Goal: Information Seeking & Learning: Find specific fact

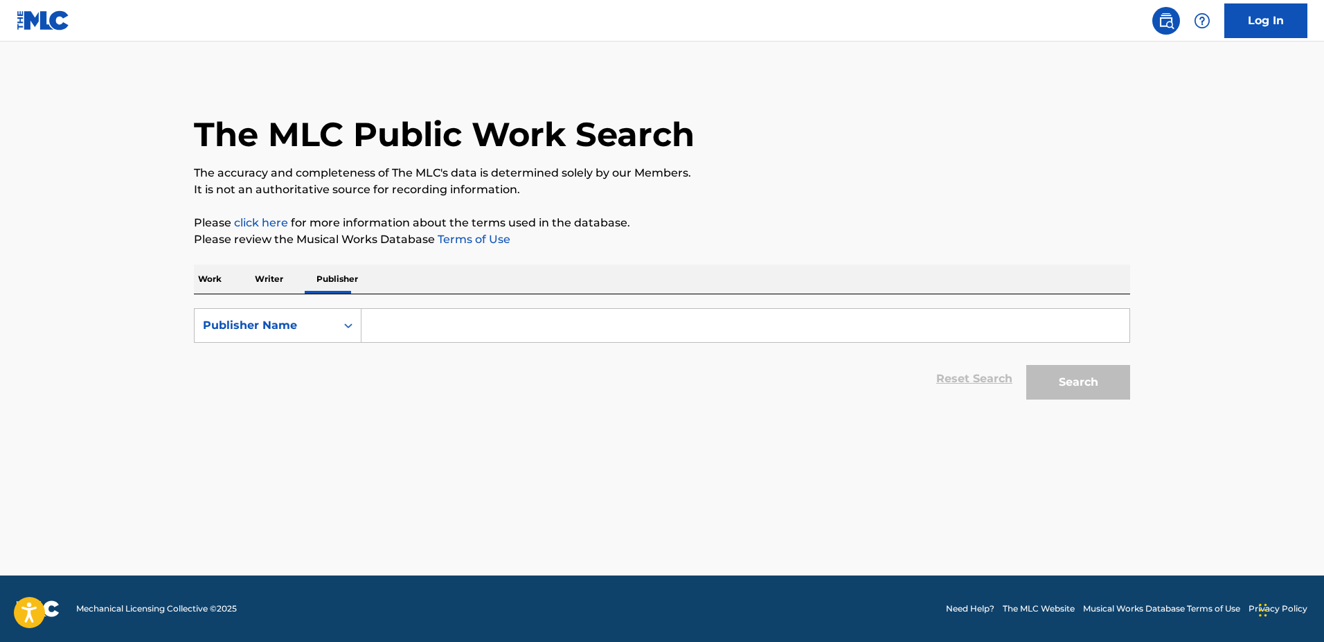
click at [398, 323] on input "Search Form" at bounding box center [745, 325] width 768 height 33
paste input "P9497A"
type input "P9497A"
click at [358, 332] on div "Search Form" at bounding box center [348, 325] width 25 height 25
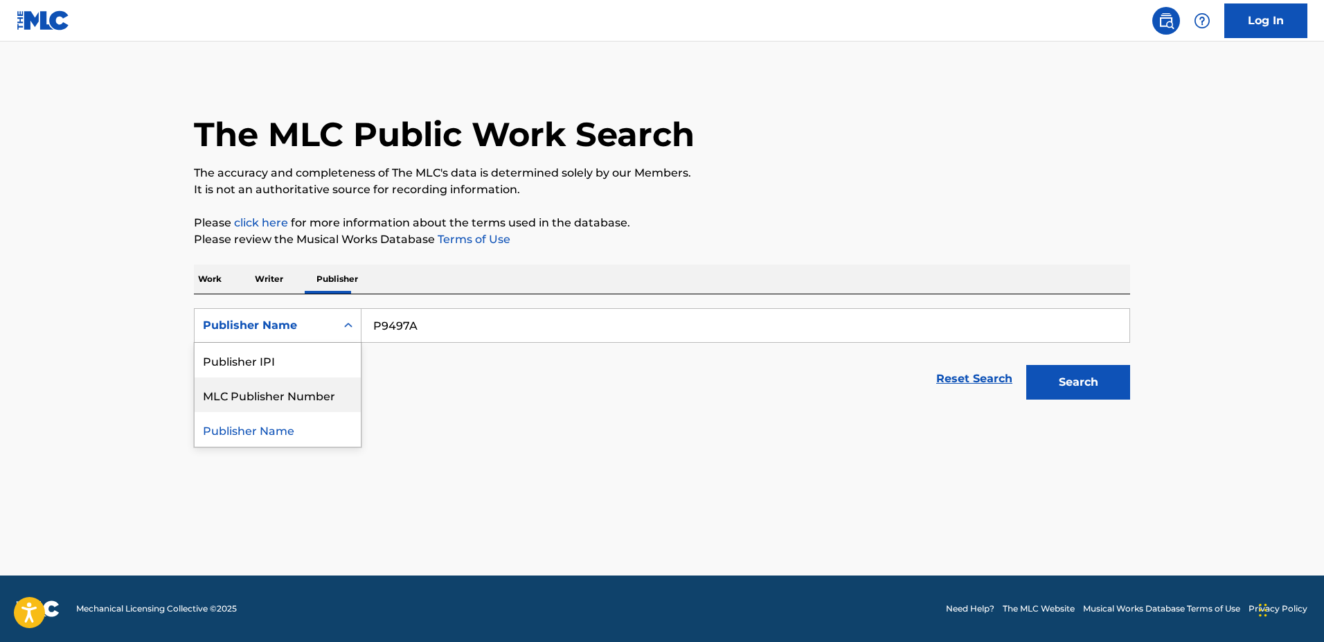
click at [332, 388] on div "MLC Publisher Number" at bounding box center [278, 394] width 166 height 35
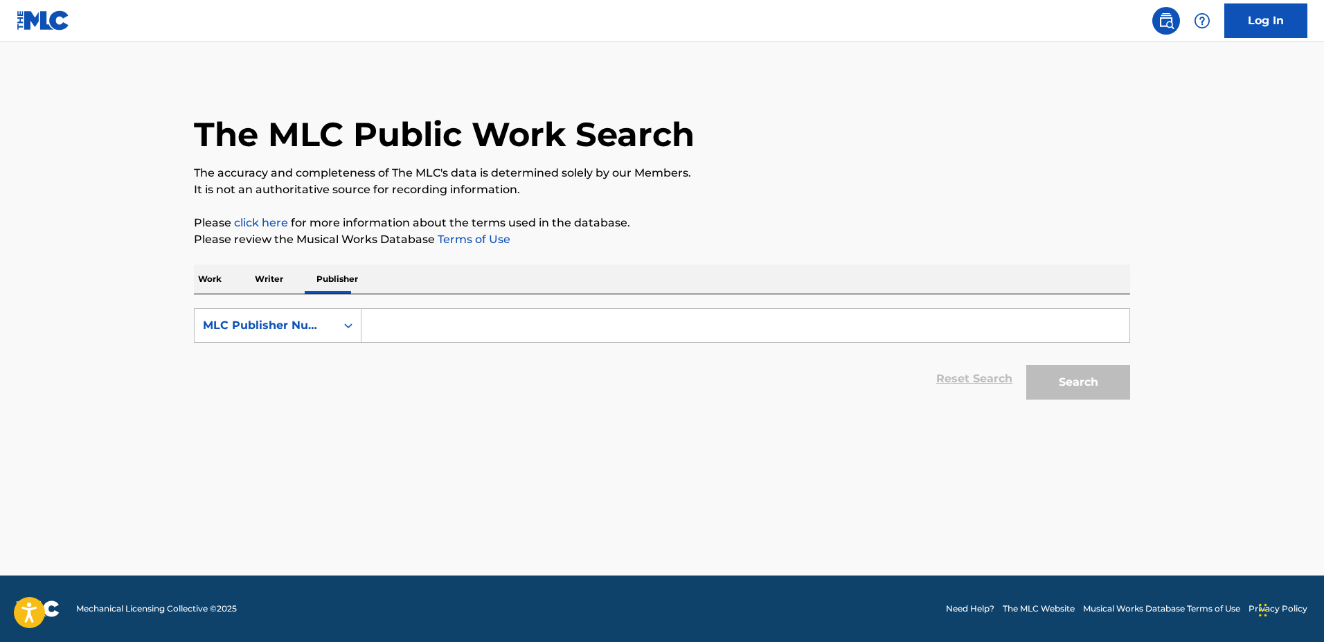
click at [408, 338] on input "Search Form" at bounding box center [745, 325] width 768 height 33
paste input "P9497A"
type input "P9497A"
click at [1026, 365] on button "Search" at bounding box center [1078, 382] width 104 height 35
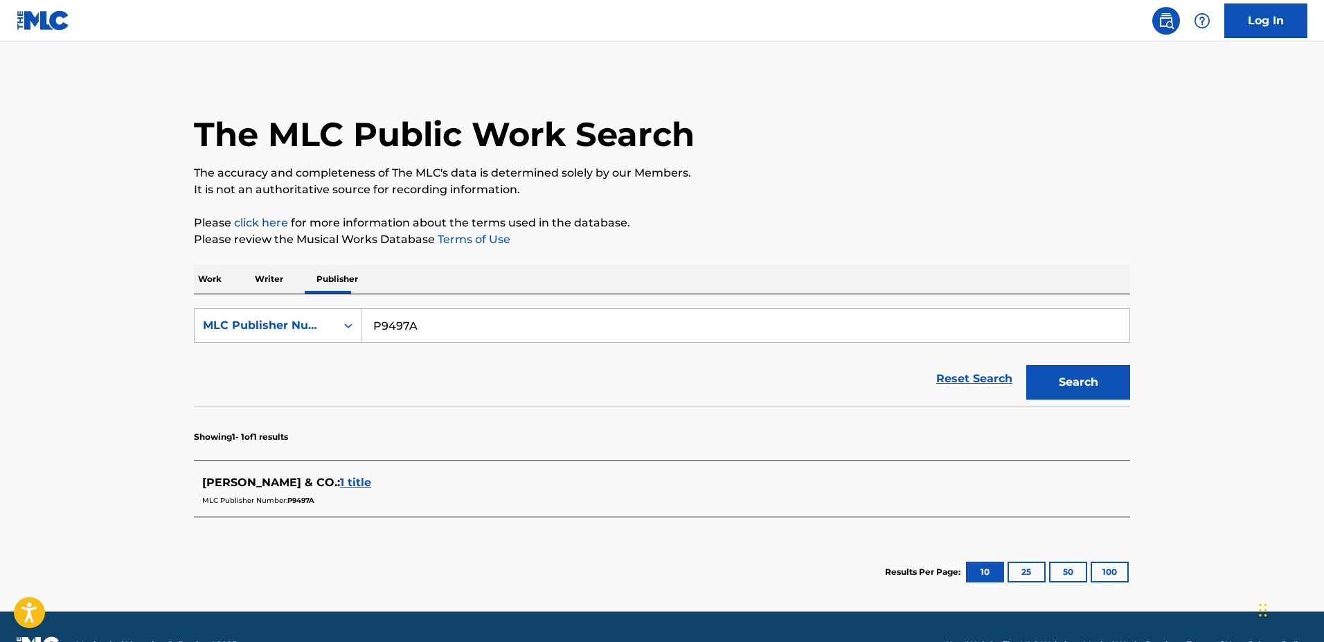
click at [343, 479] on span "1 title" at bounding box center [355, 482] width 31 height 13
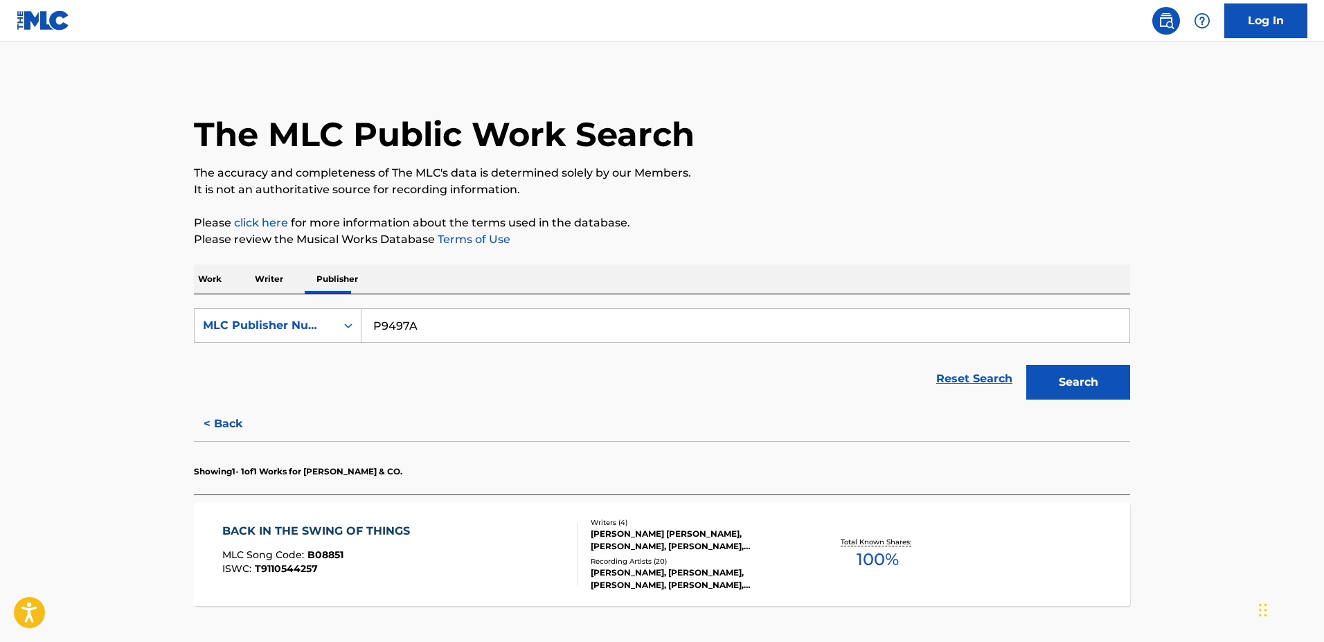
click at [365, 524] on div "BACK IN THE SWING OF THINGS" at bounding box center [319, 531] width 195 height 17
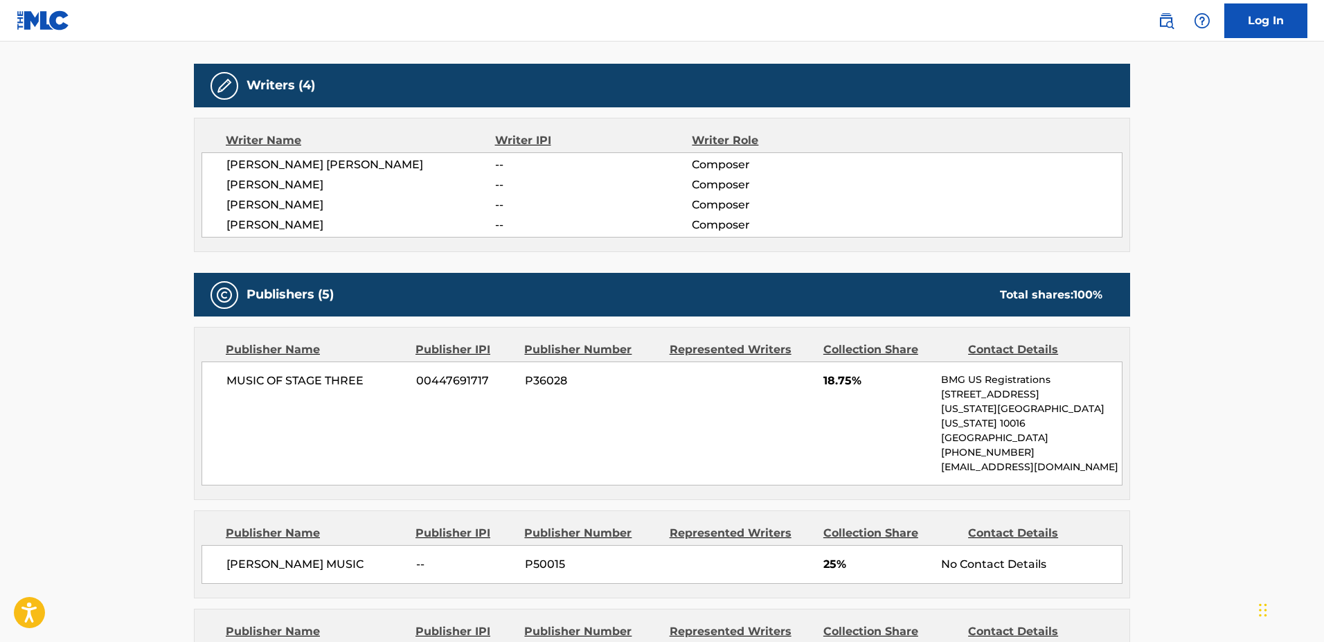
scroll to position [706, 0]
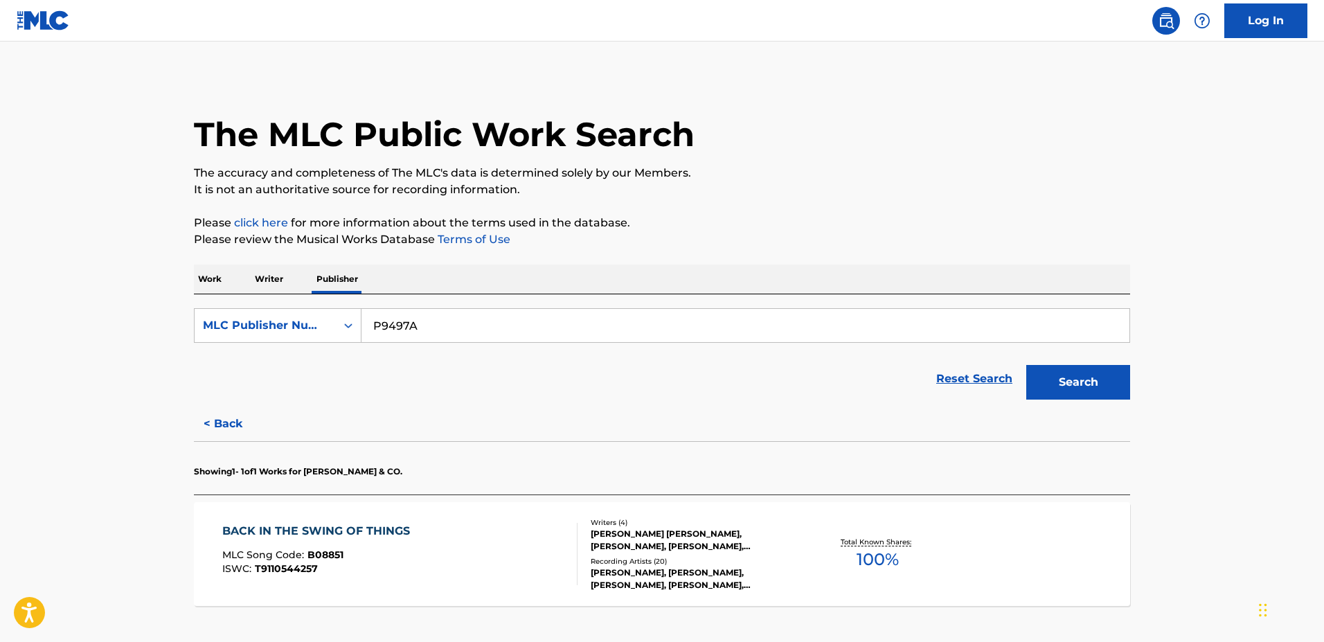
click at [210, 286] on p "Work" at bounding box center [210, 278] width 32 height 29
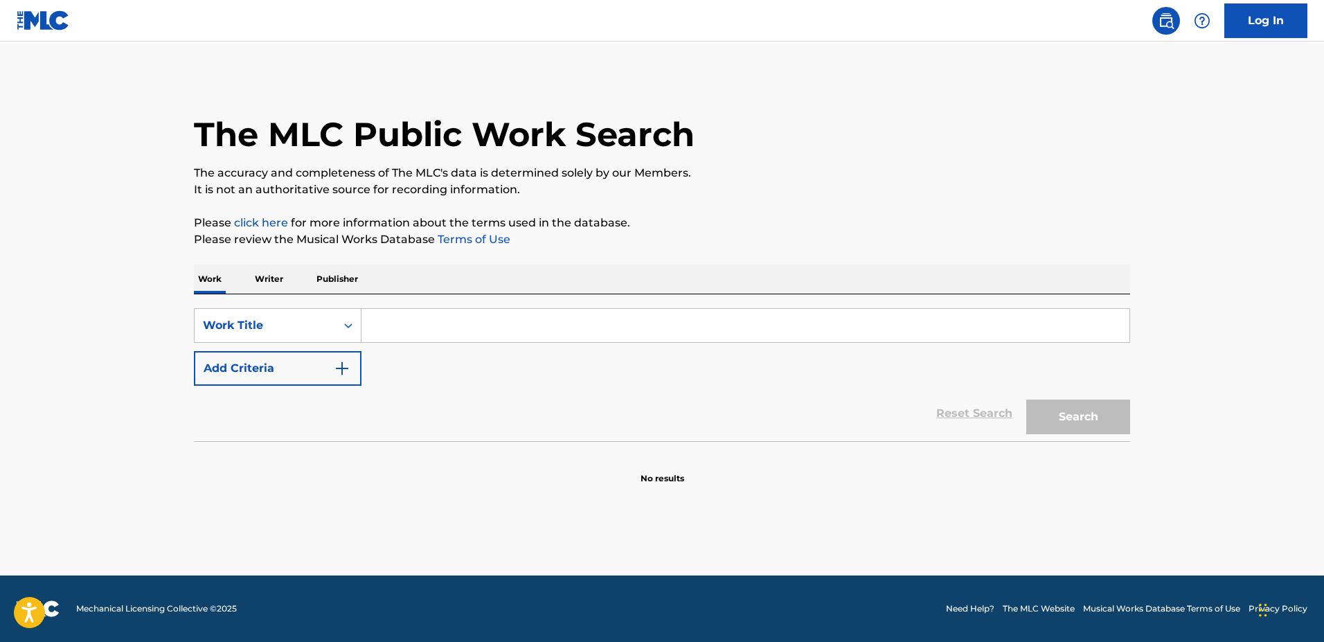
click at [379, 334] on input "Search Form" at bounding box center [745, 325] width 768 height 33
paste input "BVCAZS"
type input "BVCAZS"
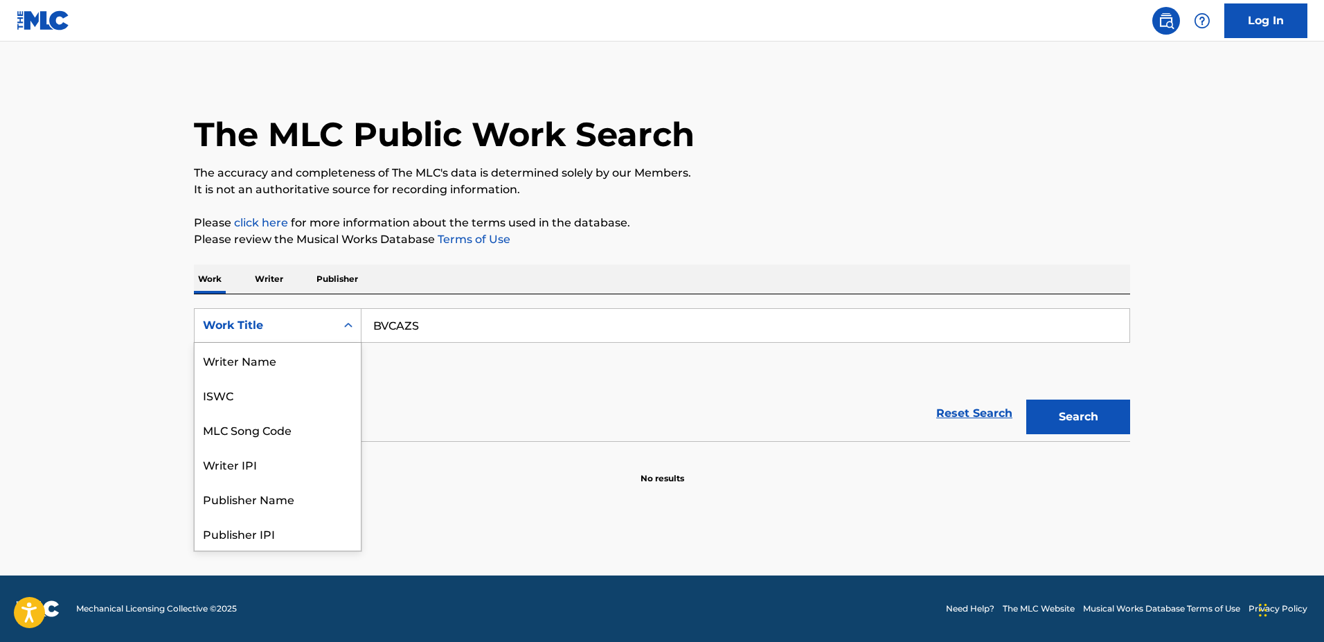
click at [320, 317] on div "Work Title" at bounding box center [265, 325] width 125 height 17
drag, startPoint x: 314, startPoint y: 366, endPoint x: 348, endPoint y: 345, distance: 39.8
click at [314, 365] on div "MLC Song Code" at bounding box center [278, 360] width 166 height 35
click at [360, 335] on div "Search Form" at bounding box center [348, 325] width 25 height 25
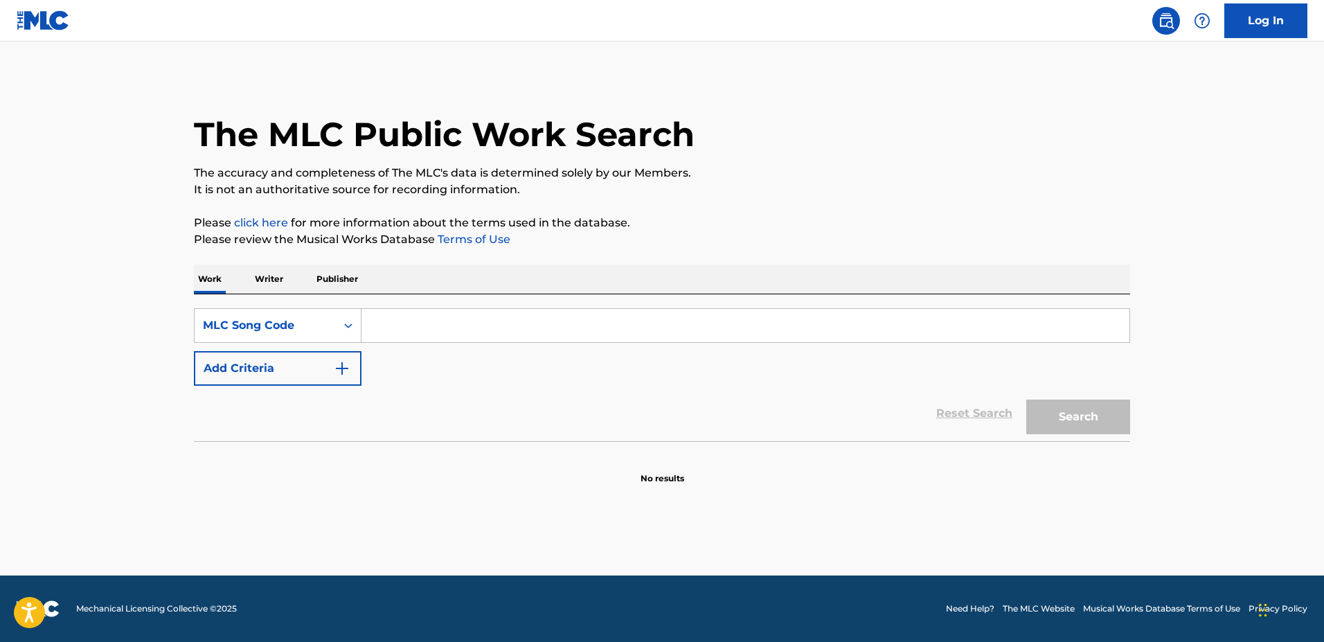
click at [430, 310] on input "Search Form" at bounding box center [745, 325] width 768 height 33
paste input "BVCAZS"
type input "BVCAZS"
click at [1026, 399] on button "Search" at bounding box center [1078, 416] width 104 height 35
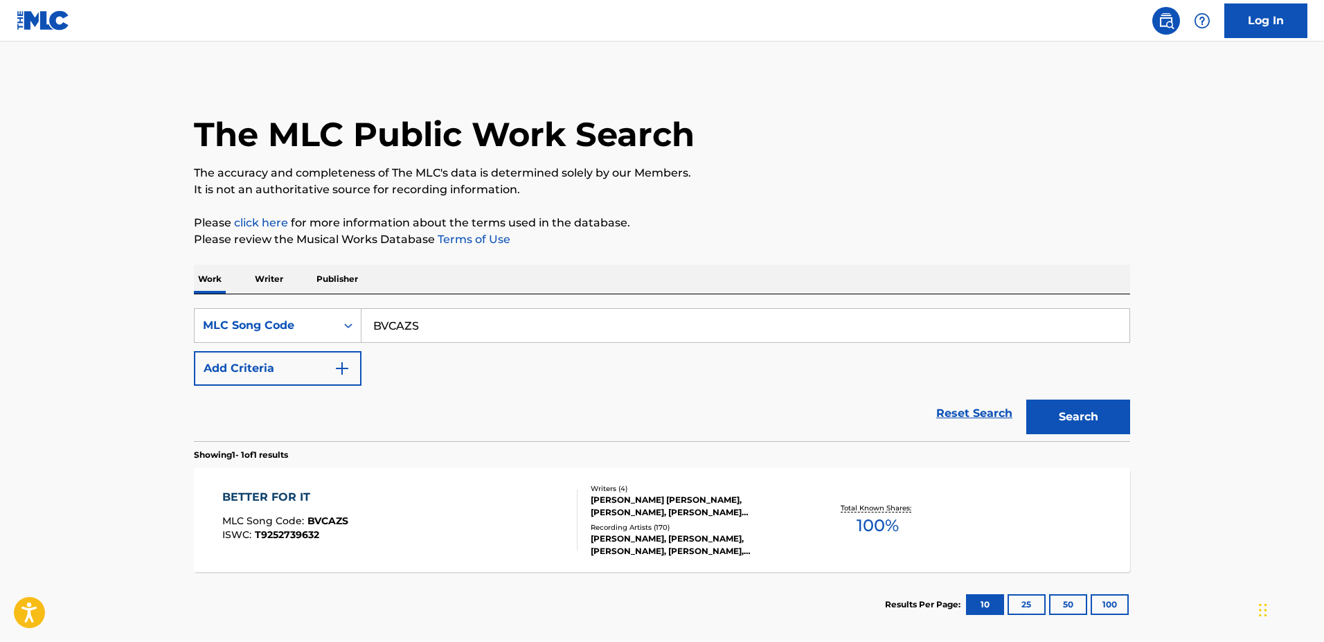
click at [421, 516] on div "BETTER FOR IT MLC Song Code : BVCAZS ISWC : T9252739632" at bounding box center [400, 520] width 356 height 62
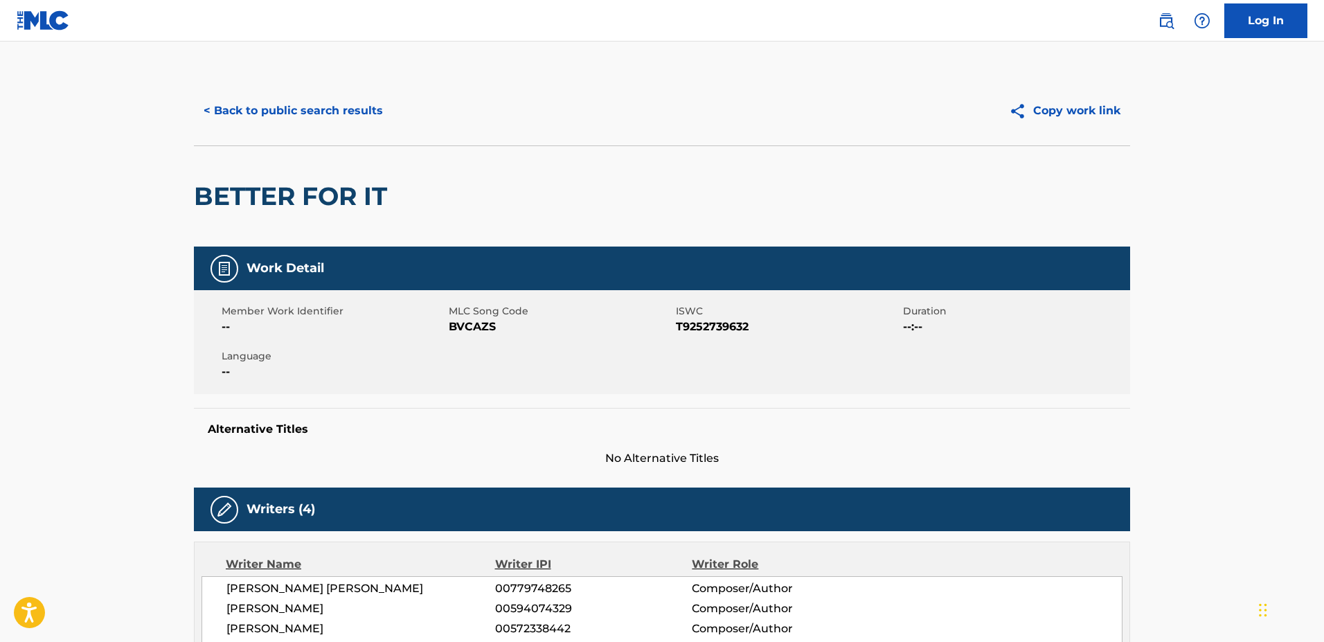
click at [460, 322] on span "BVCAZS" at bounding box center [561, 326] width 224 height 17
copy span "BVCAZS"
click at [293, 114] on button "< Back to public search results" at bounding box center [293, 110] width 199 height 35
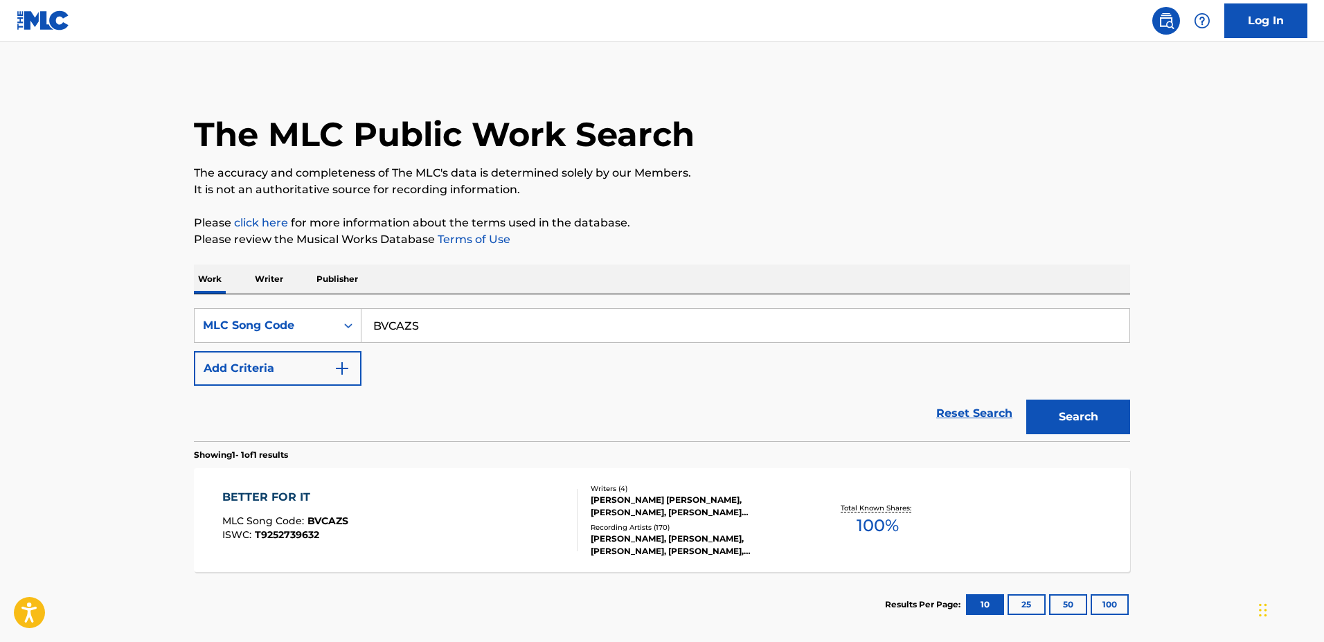
click at [403, 339] on input "BVCAZS" at bounding box center [745, 325] width 768 height 33
paste input "P013OY"
type input "P013OY"
click at [1026, 399] on button "Search" at bounding box center [1078, 416] width 104 height 35
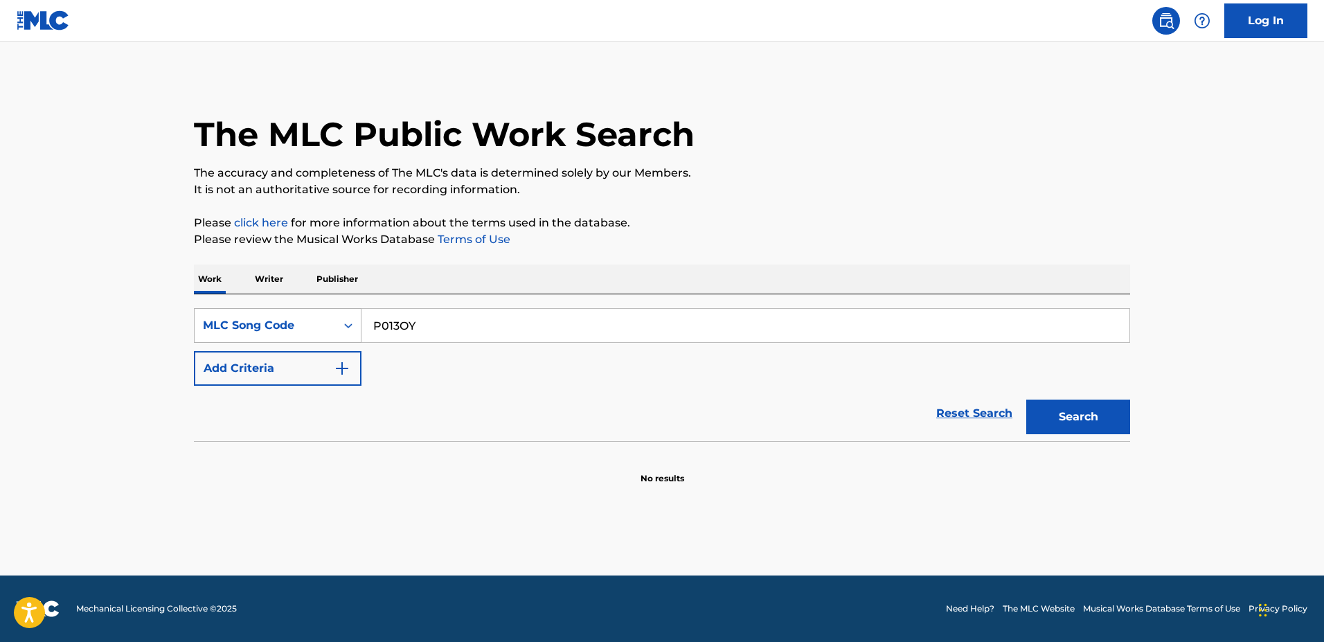
click at [356, 325] on div "Search Form" at bounding box center [348, 325] width 25 height 25
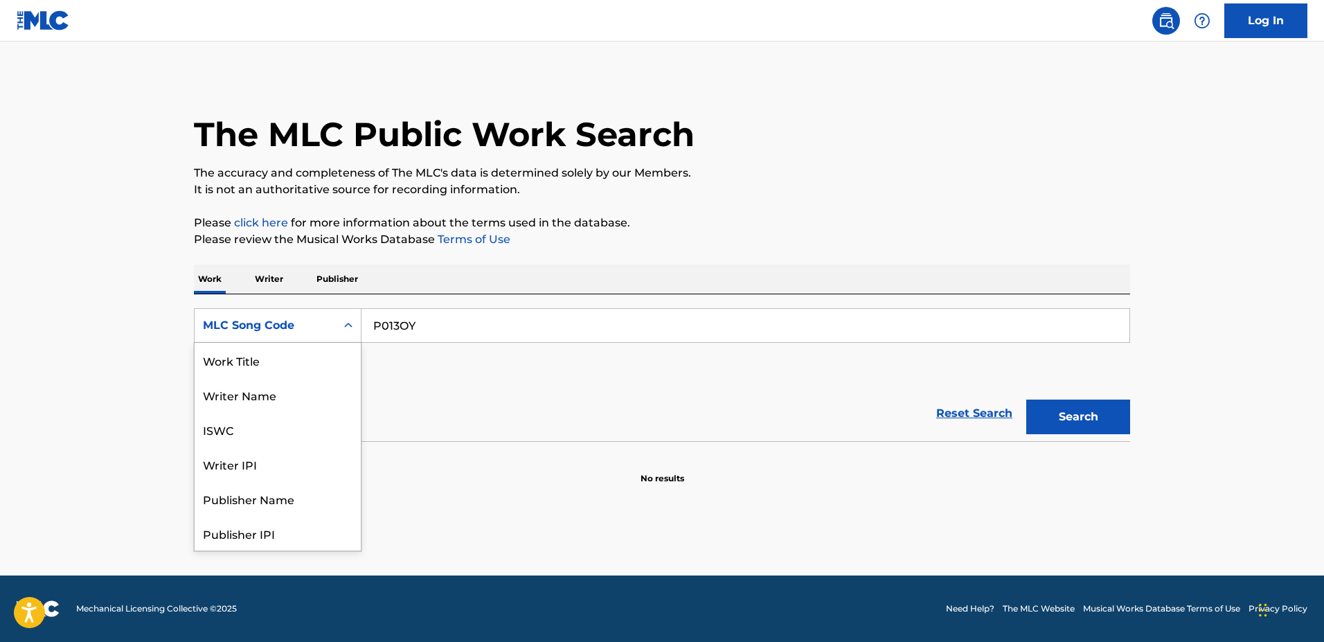
scroll to position [69, 0]
click at [345, 283] on p "Publisher" at bounding box center [337, 278] width 50 height 29
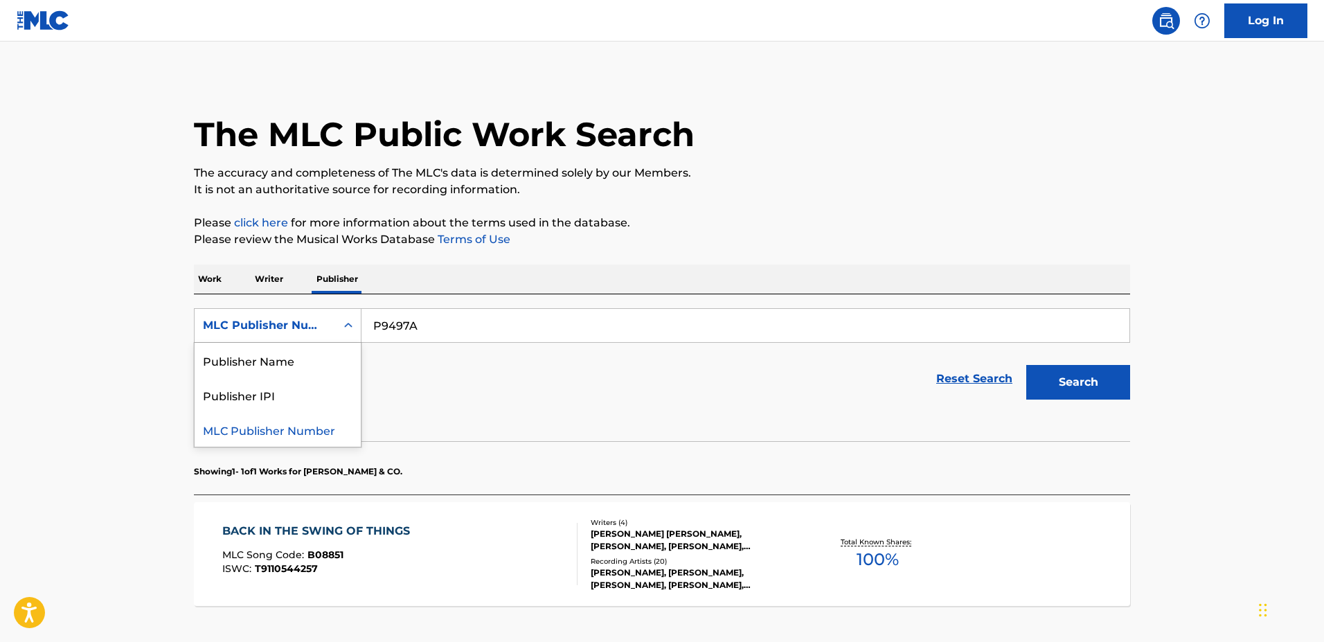
click at [348, 336] on div "Search Form" at bounding box center [348, 325] width 25 height 25
drag, startPoint x: 346, startPoint y: 354, endPoint x: 451, endPoint y: 409, distance: 118.3
click at [431, 442] on div "SearchWithCriteria70d09cf8-551c-4491-a1c0-a7578b36b865 3 results available. Use…" at bounding box center [662, 493] width 936 height 399
click at [449, 340] on input "P9497A" at bounding box center [745, 325] width 768 height 33
paste input "013OY"
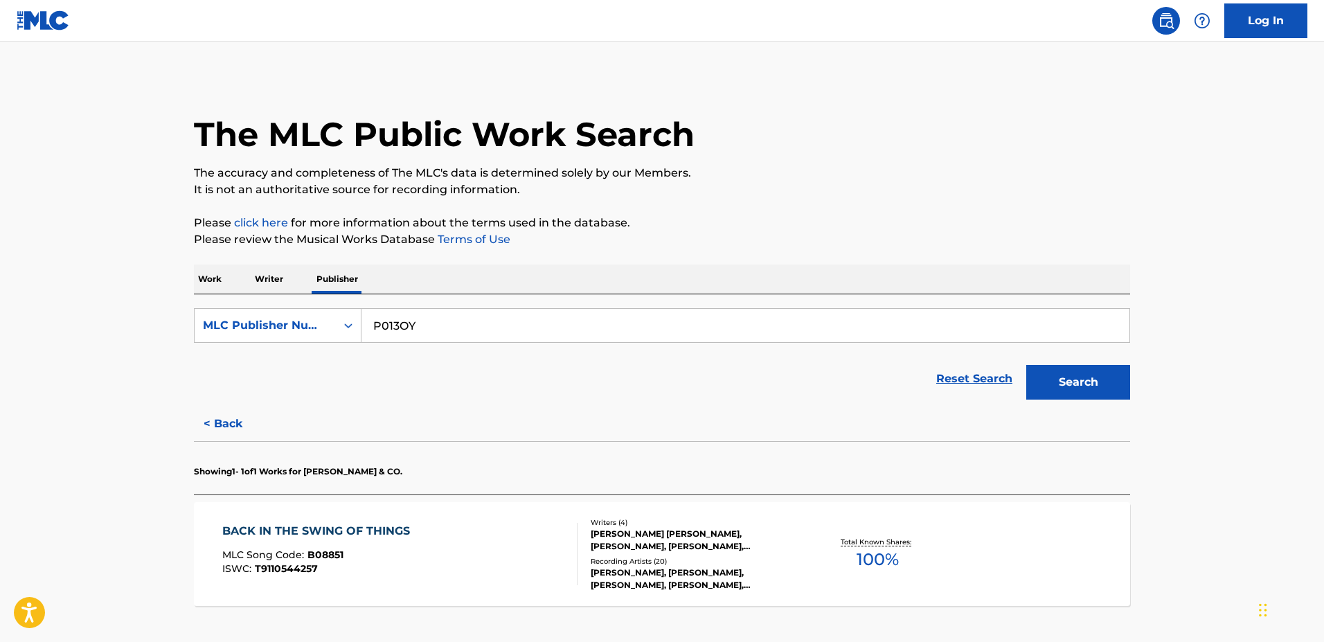
type input "P013OY"
click at [1026, 365] on button "Search" at bounding box center [1078, 382] width 104 height 35
